Goal: Task Accomplishment & Management: Use online tool/utility

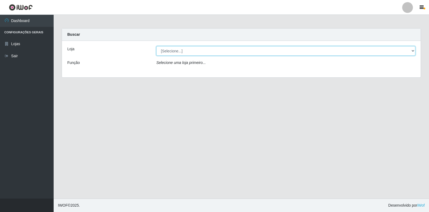
click at [393, 47] on select "[Selecione...] Extrabom - Loja 18 Goiabeiras" at bounding box center [285, 50] width 259 height 9
click at [412, 50] on select "[Selecione...] Extrabom - Loja 18 Goiabeiras" at bounding box center [285, 50] width 259 height 9
select select "501"
click at [156, 46] on select "[Selecione...] Extrabom - Loja 18 Goiabeiras" at bounding box center [285, 50] width 259 height 9
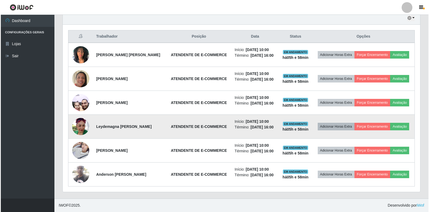
scroll to position [166, 0]
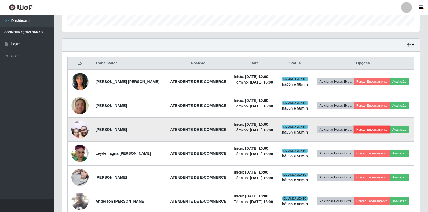
click at [360, 130] on button "Forçar Encerramento" at bounding box center [372, 130] width 36 height 8
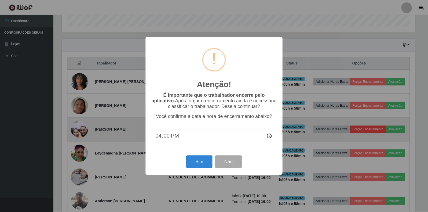
scroll to position [111, 355]
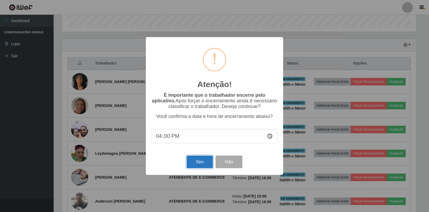
click at [188, 166] on button "Sim" at bounding box center [200, 161] width 26 height 13
click at [188, 166] on div "Sim Não" at bounding box center [214, 161] width 127 height 15
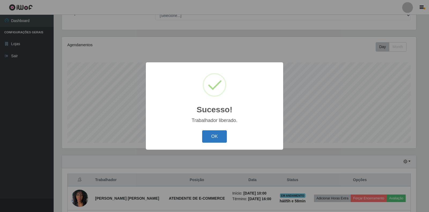
click at [214, 137] on button "OK" at bounding box center [214, 136] width 25 height 13
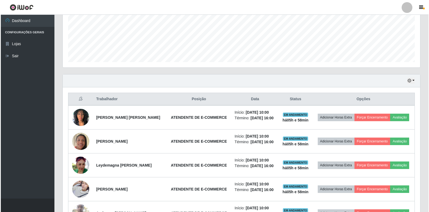
scroll to position [169, 0]
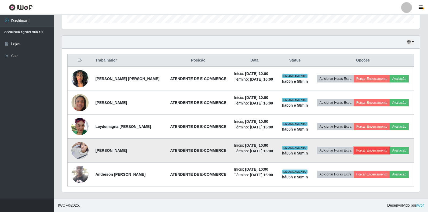
click at [365, 150] on button "Forçar Encerramento" at bounding box center [372, 151] width 36 height 8
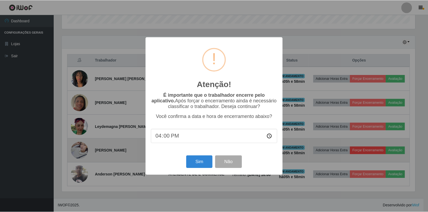
scroll to position [111, 355]
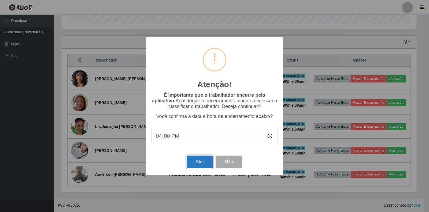
click at [199, 162] on button "Sim" at bounding box center [200, 161] width 26 height 13
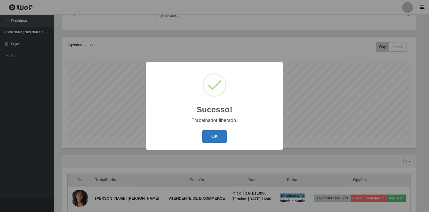
click at [207, 138] on button "OK" at bounding box center [214, 136] width 25 height 13
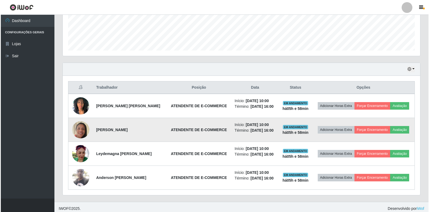
scroll to position [145, 0]
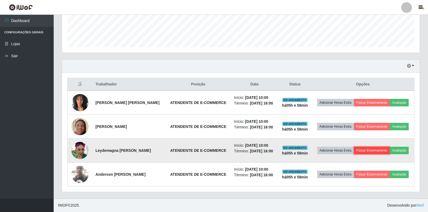
click at [369, 147] on button "Forçar Encerramento" at bounding box center [372, 151] width 36 height 8
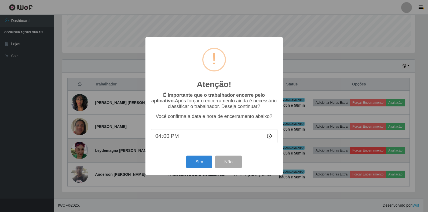
scroll to position [111, 355]
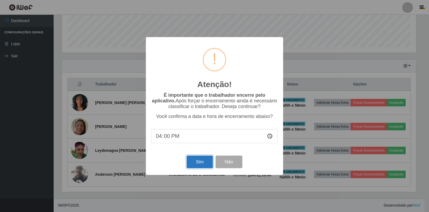
click at [203, 161] on button "Sim" at bounding box center [200, 161] width 26 height 13
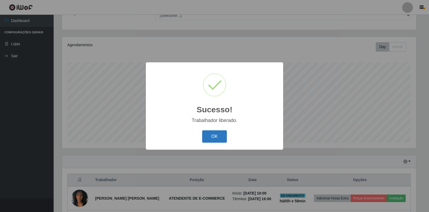
click at [207, 137] on button "OK" at bounding box center [214, 136] width 25 height 13
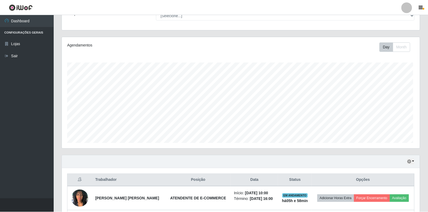
scroll to position [0, 0]
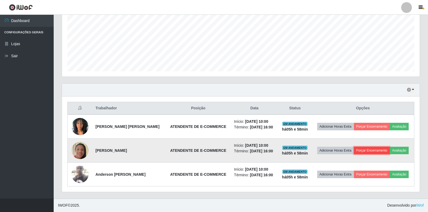
click at [367, 149] on button "Forçar Encerramento" at bounding box center [372, 151] width 36 height 8
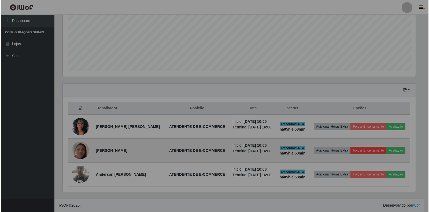
scroll to position [268294, 268050]
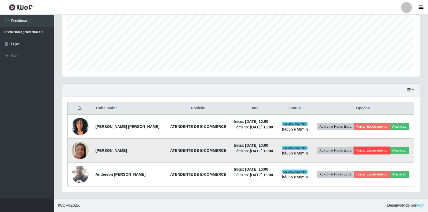
click at [365, 149] on button "Forçar Encerramento" at bounding box center [372, 151] width 36 height 8
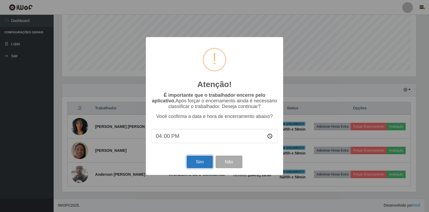
click at [204, 160] on button "Sim" at bounding box center [200, 161] width 26 height 13
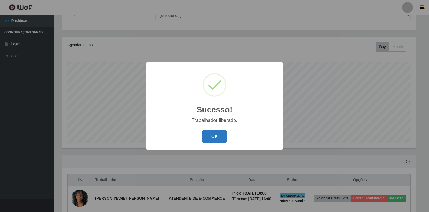
click at [218, 130] on button "OK" at bounding box center [214, 136] width 25 height 13
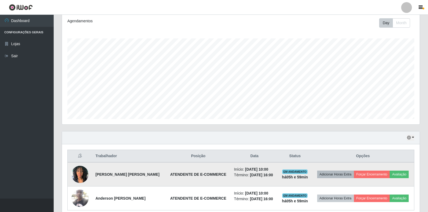
scroll to position [97, 0]
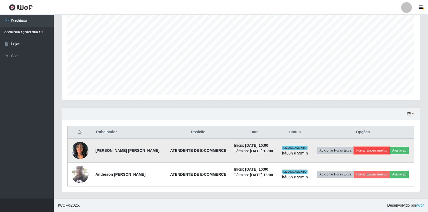
click at [368, 152] on button "Forçar Encerramento" at bounding box center [372, 151] width 36 height 8
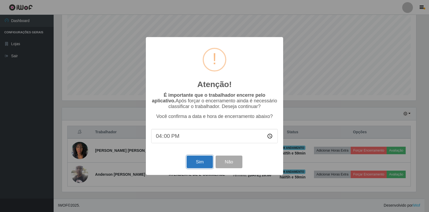
click at [195, 167] on button "Sim" at bounding box center [200, 161] width 26 height 13
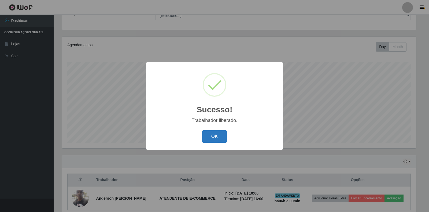
click at [216, 137] on button "OK" at bounding box center [214, 136] width 25 height 13
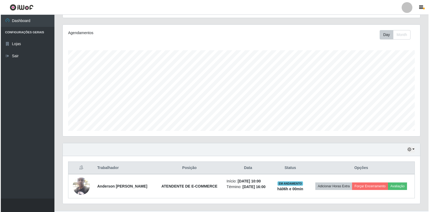
scroll to position [73, 0]
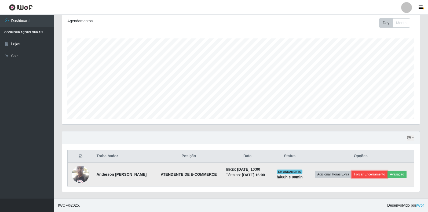
click at [372, 173] on button "Forçar Encerramento" at bounding box center [370, 174] width 36 height 8
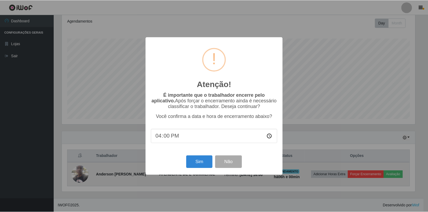
scroll to position [111, 355]
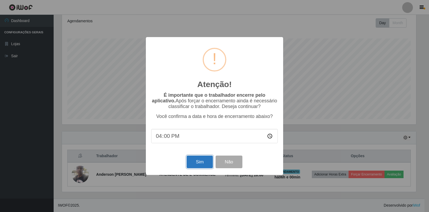
click at [192, 165] on button "Sim" at bounding box center [200, 161] width 26 height 13
